Goal: Navigation & Orientation: Find specific page/section

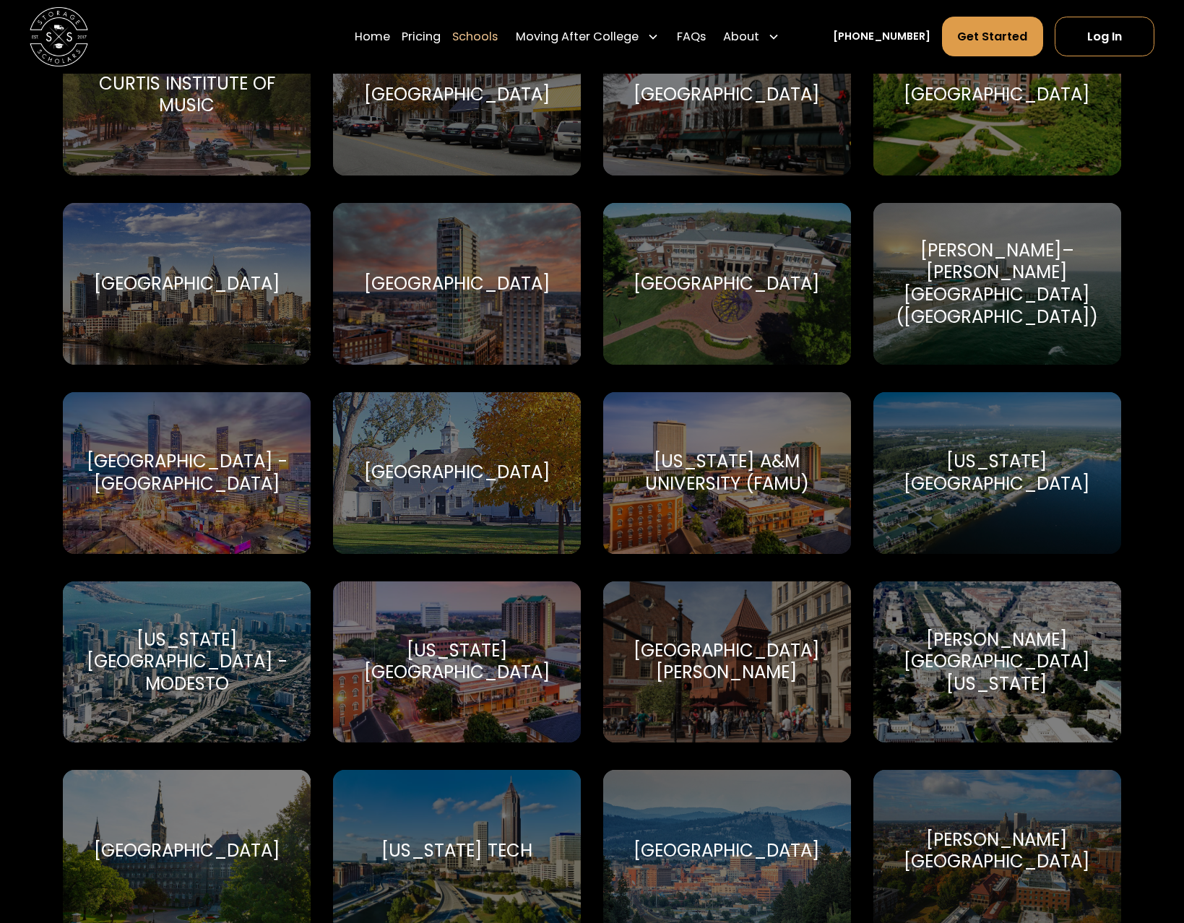
scroll to position [2764, 0]
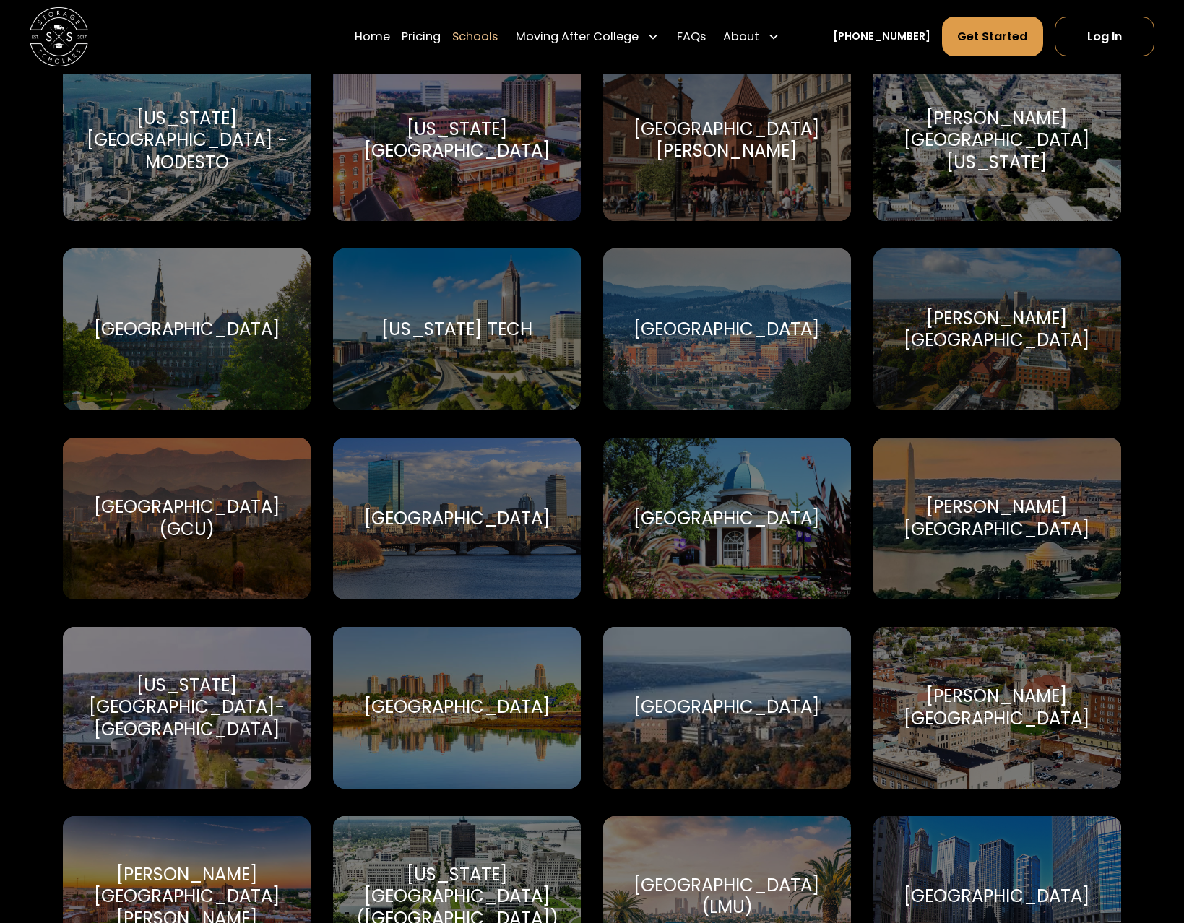
click at [745, 529] on div "[GEOGRAPHIC_DATA]" at bounding box center [726, 519] width 186 height 22
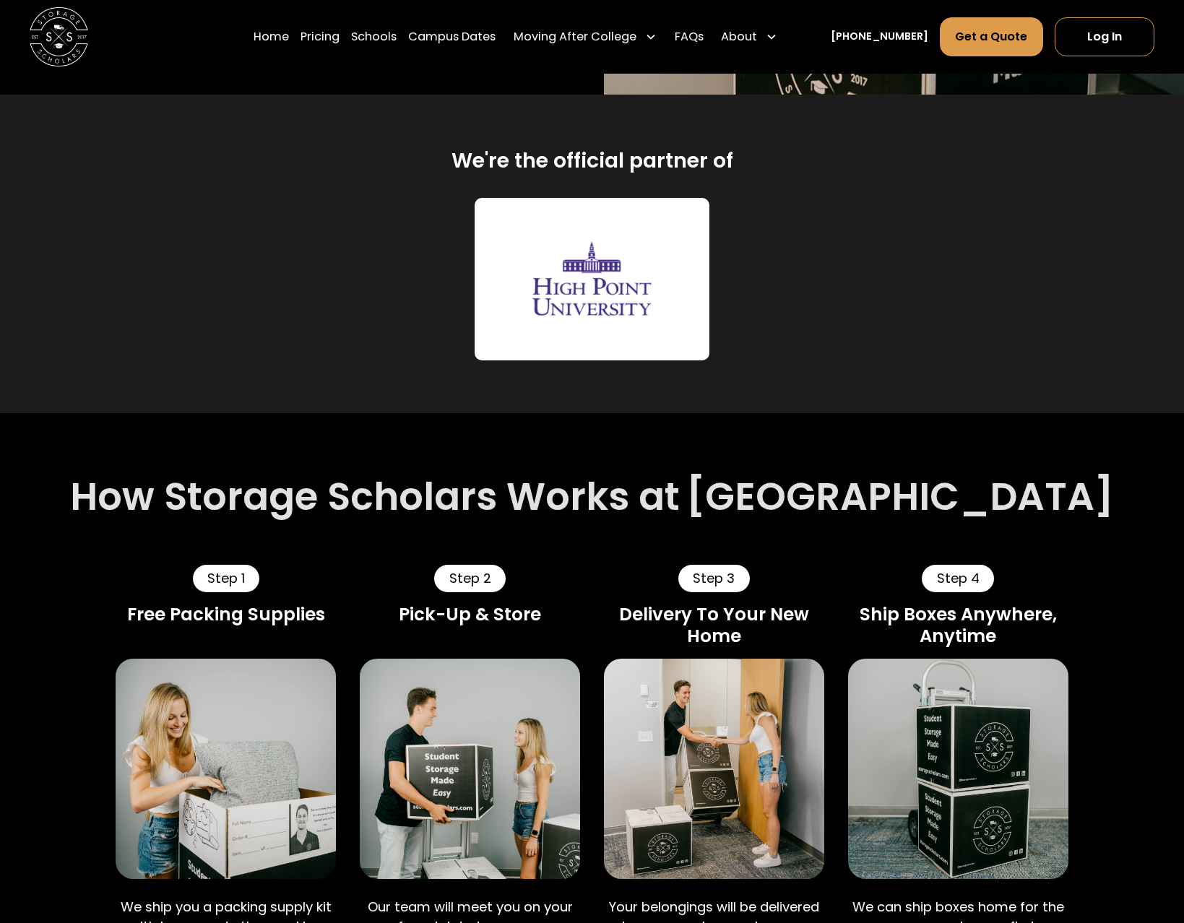
scroll to position [596, 0]
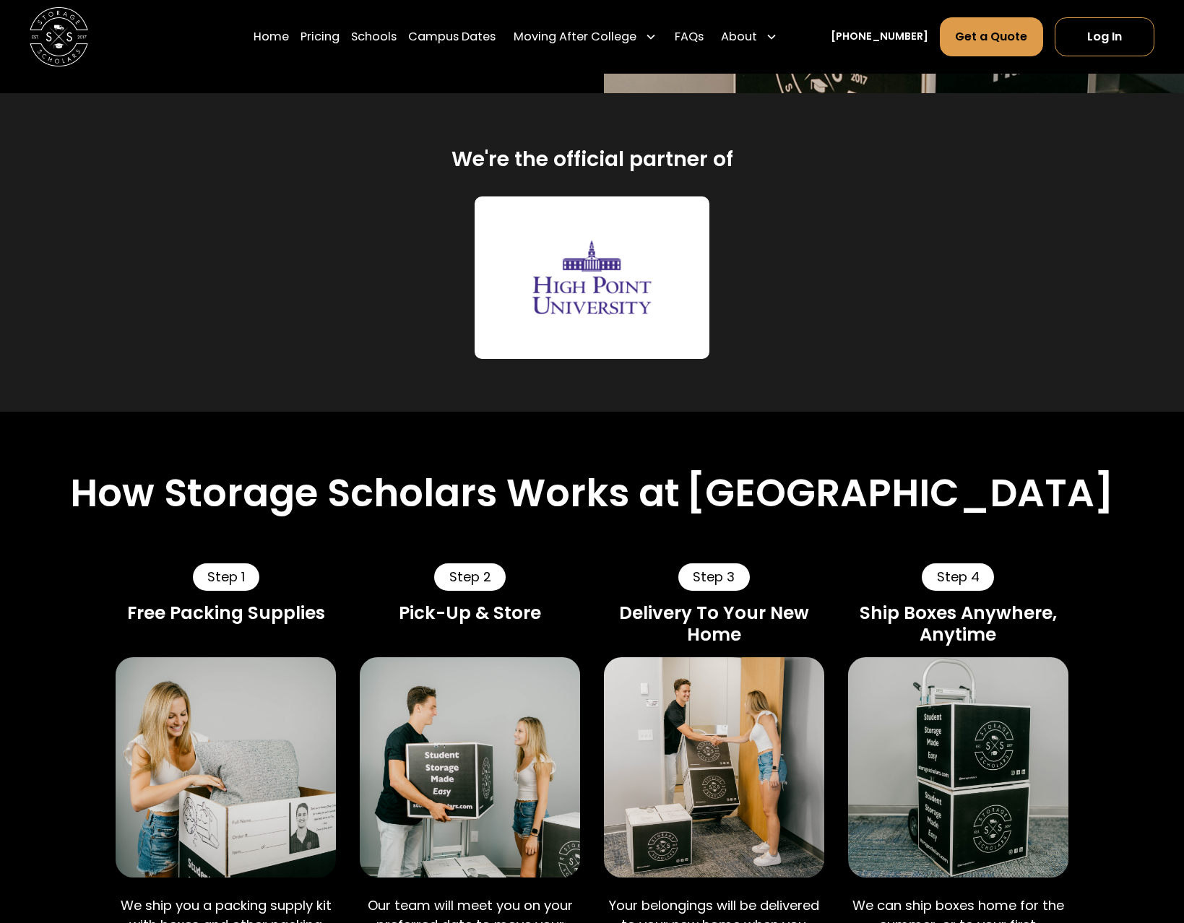
click at [56, 26] on img "home" at bounding box center [59, 36] width 58 height 58
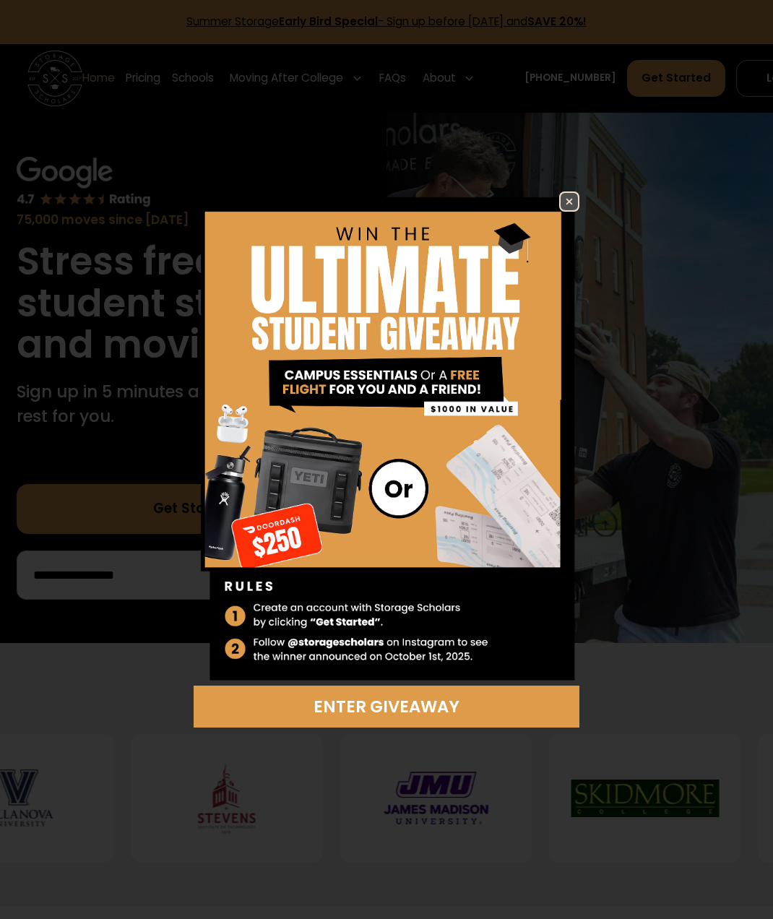
scroll to position [0, 38]
